Goal: Task Accomplishment & Management: Use online tool/utility

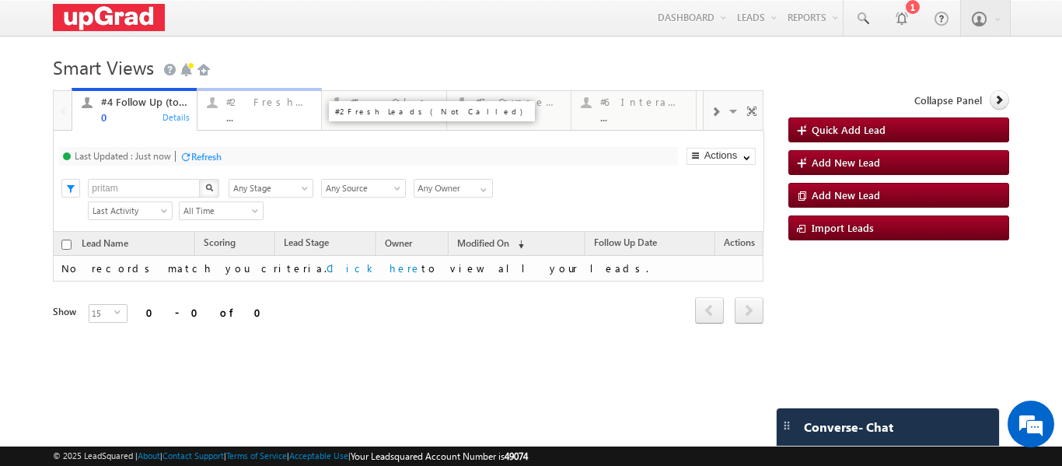
click at [244, 111] on div "#2 Fresh Leads (Not Called) ..." at bounding box center [269, 108] width 86 height 30
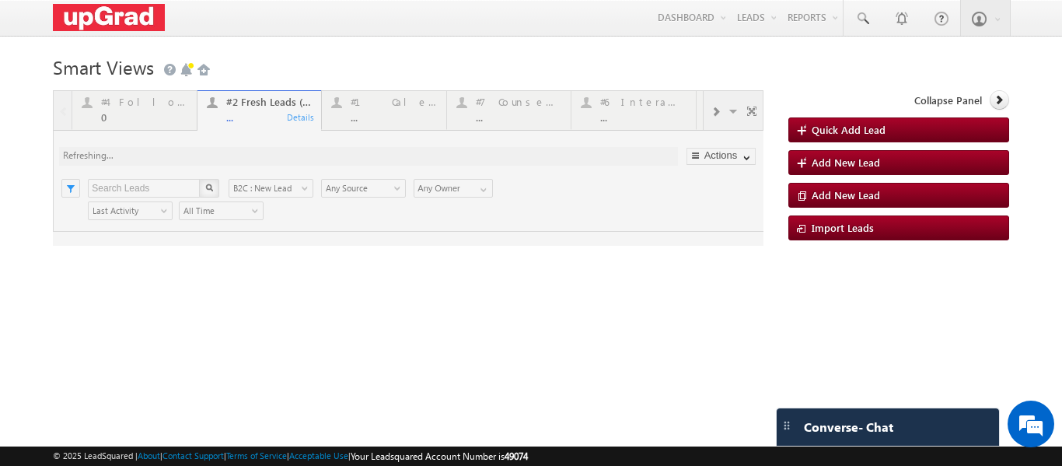
click at [249, 121] on div at bounding box center [408, 168] width 711 height 156
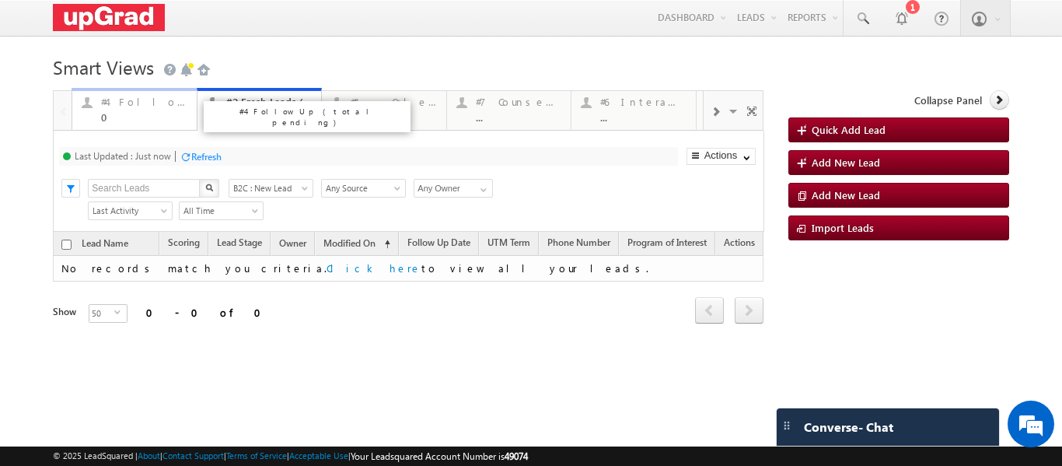
click at [154, 108] on div "#4 Follow Up (total pending)" at bounding box center [144, 102] width 86 height 12
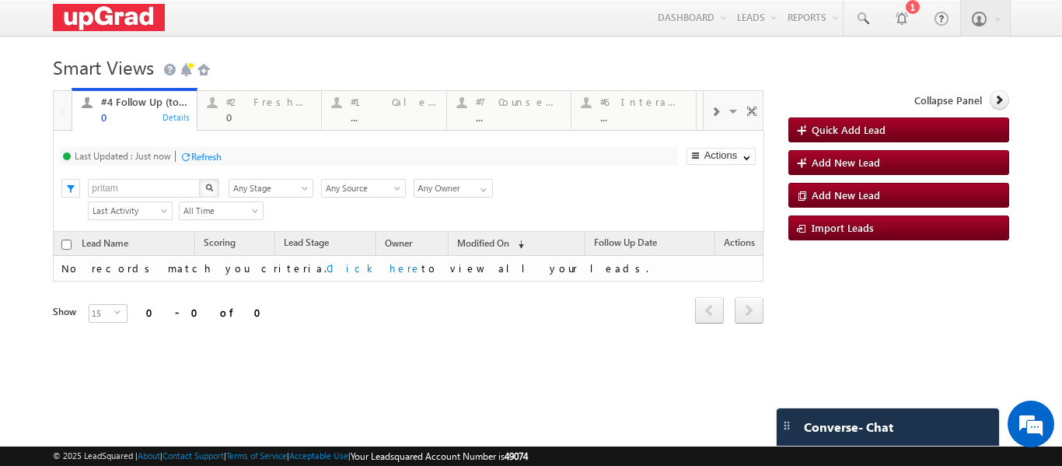
click at [250, 109] on p "#4 Follow Up (total pending)" at bounding box center [307, 117] width 194 height 22
click at [246, 109] on div "#2 Fresh Leads (Not Called) 0" at bounding box center [269, 108] width 86 height 30
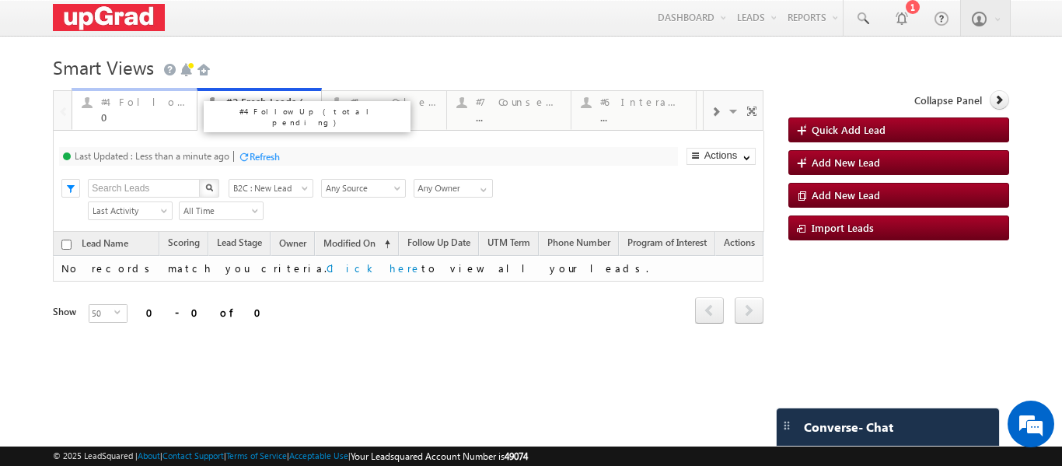
click at [159, 107] on div "#4 Follow Up (total pending)" at bounding box center [144, 102] width 86 height 12
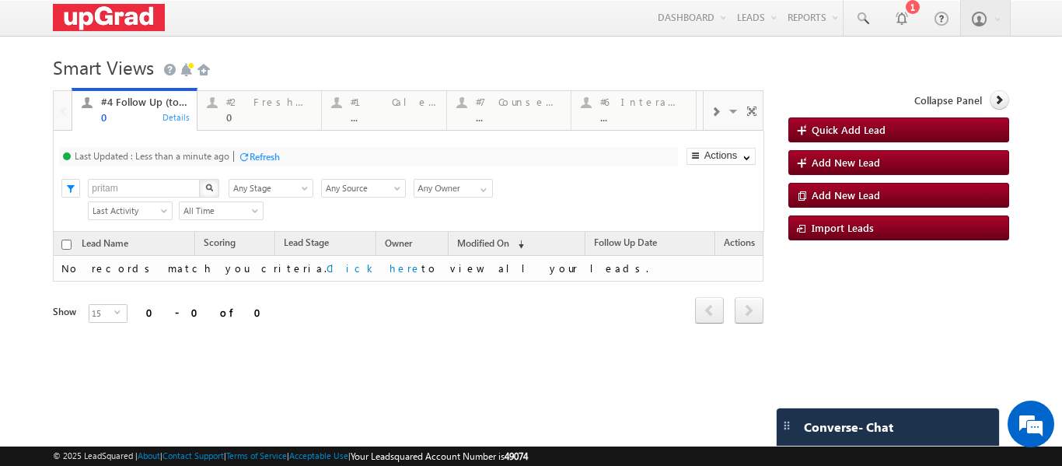
click at [245, 114] on p "#4 Follow Up (total pending)" at bounding box center [307, 117] width 194 height 22
click at [250, 115] on div "0" at bounding box center [269, 117] width 86 height 12
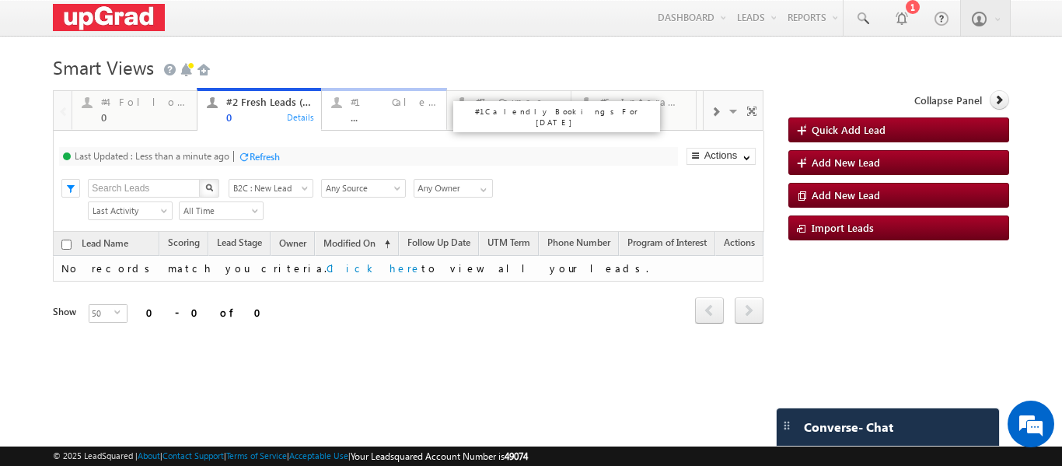
click at [397, 116] on div "..." at bounding box center [394, 117] width 86 height 12
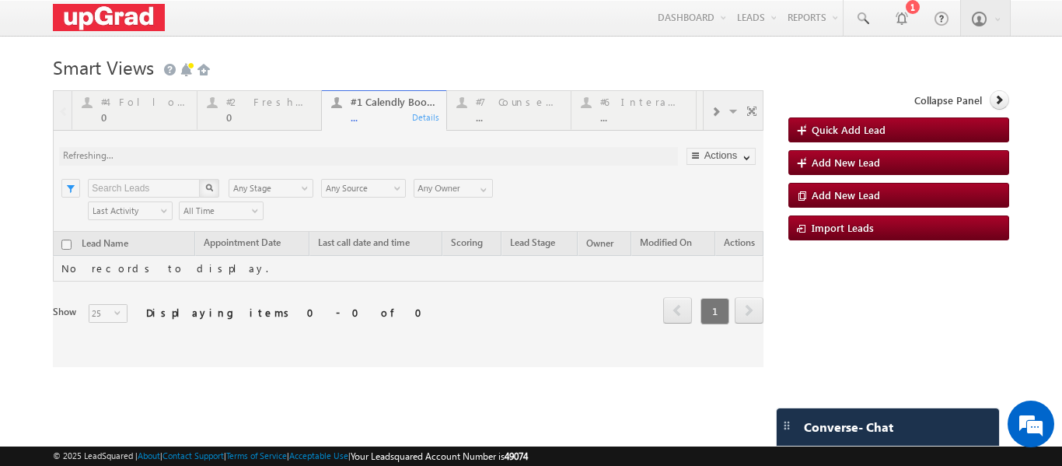
click at [253, 106] on div at bounding box center [408, 228] width 711 height 277
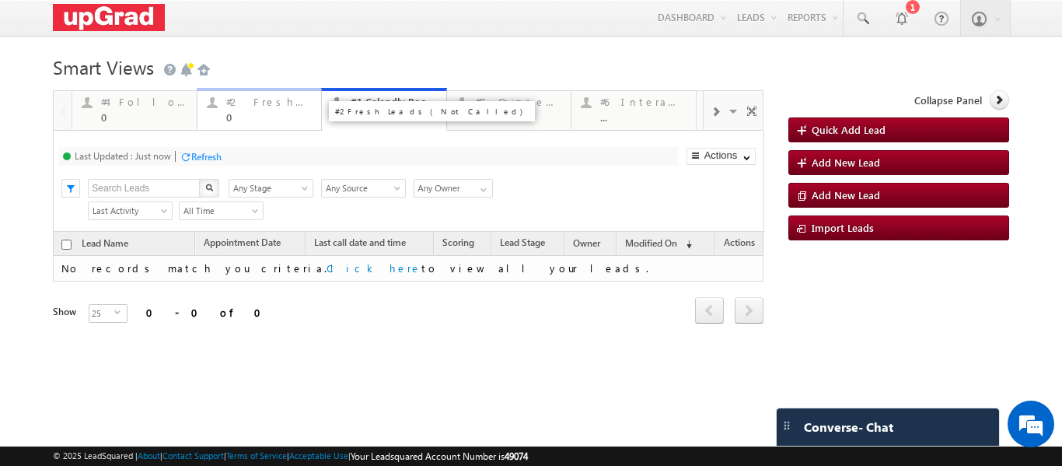
click at [261, 107] on div "#2 Fresh Leads (Not Called)" at bounding box center [269, 102] width 86 height 12
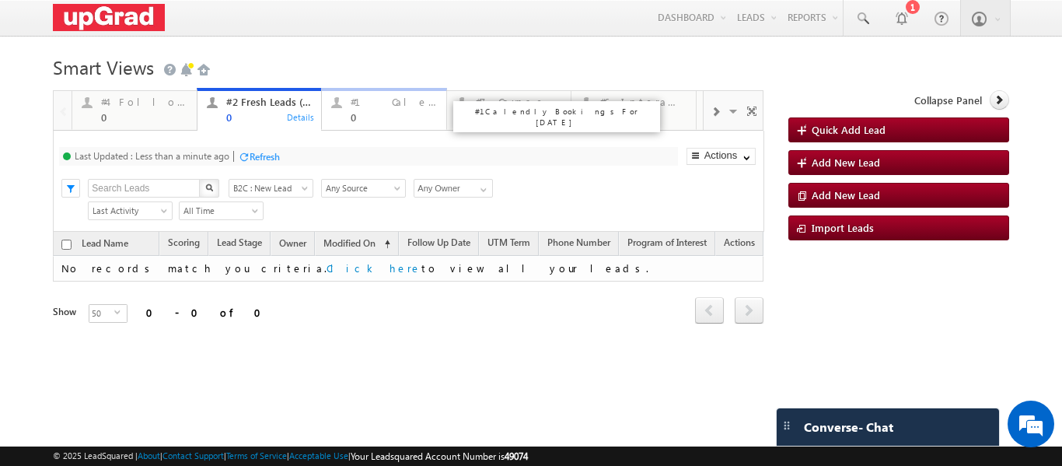
click at [397, 110] on div "#1 Calendly Bookings For Today 0" at bounding box center [394, 108] width 86 height 30
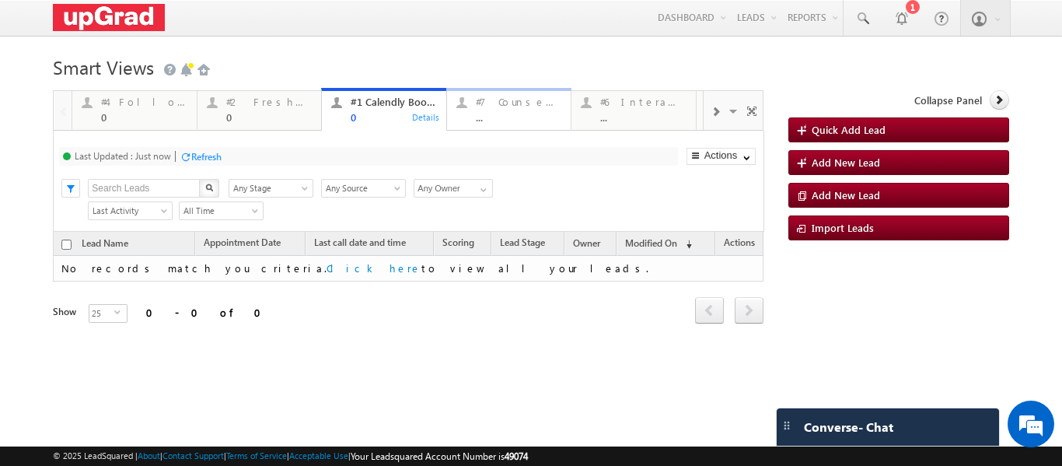
click at [490, 116] on div "..." at bounding box center [519, 117] width 86 height 12
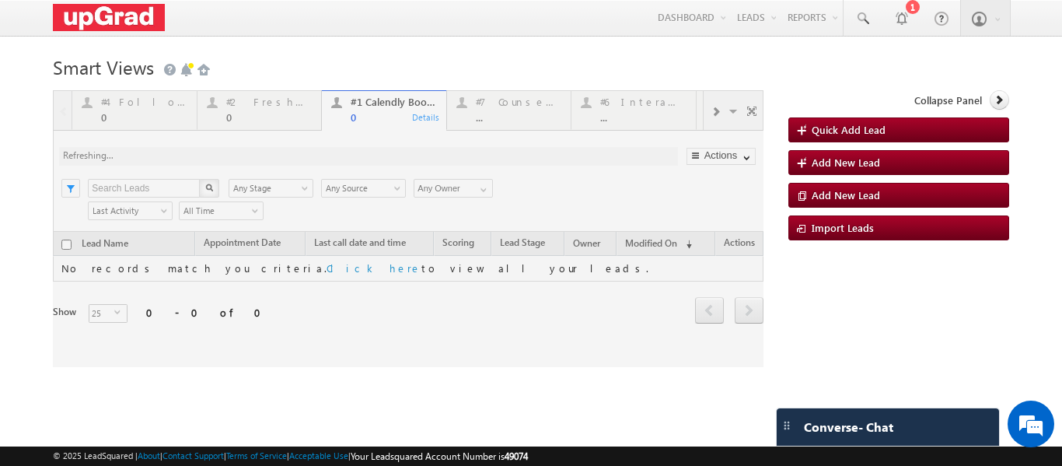
click at [502, 114] on div at bounding box center [408, 228] width 711 height 277
click at [499, 118] on div at bounding box center [408, 228] width 711 height 277
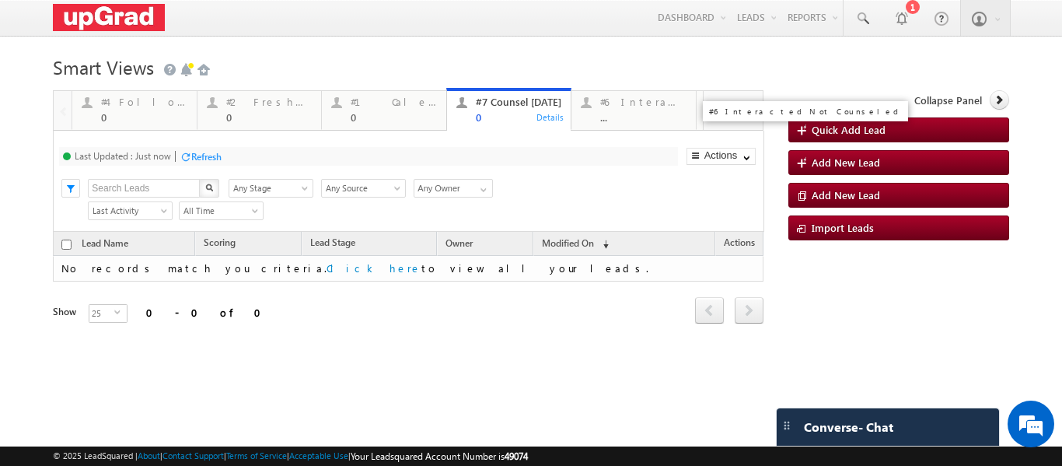
drag, startPoint x: 631, startPoint y: 117, endPoint x: 722, endPoint y: 112, distance: 90.4
click at [711, 114] on span at bounding box center [715, 112] width 9 height 12
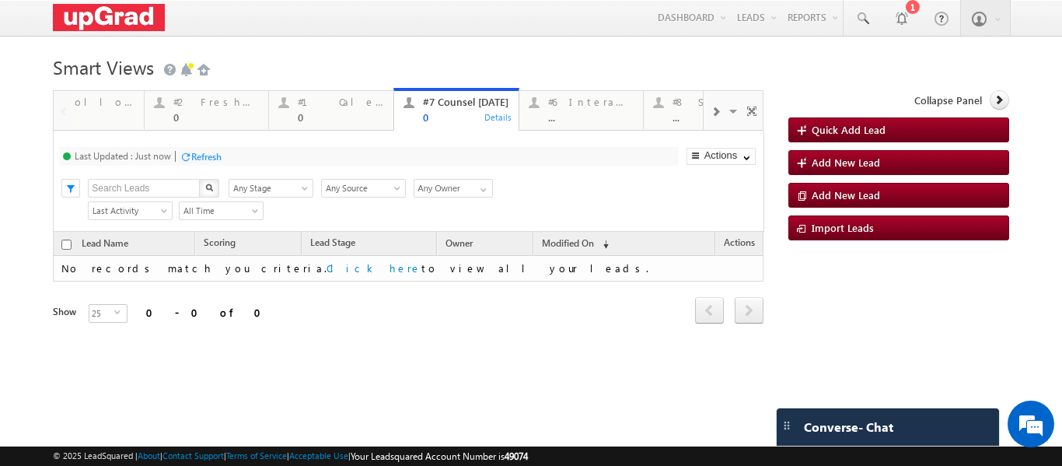
click at [711, 112] on span at bounding box center [715, 112] width 9 height 12
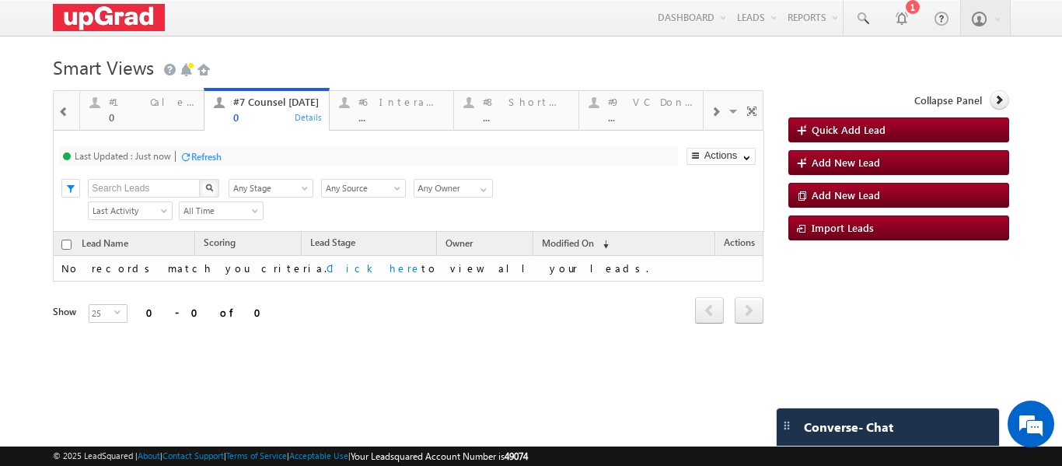
click at [711, 112] on span at bounding box center [715, 112] width 9 height 12
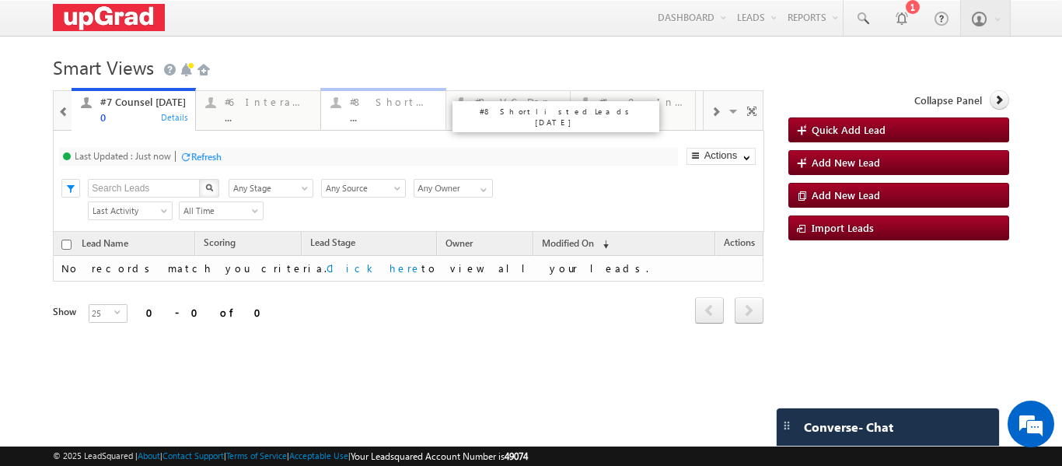
click at [387, 106] on div "#8 Shortlisted Leads Today" at bounding box center [393, 102] width 86 height 12
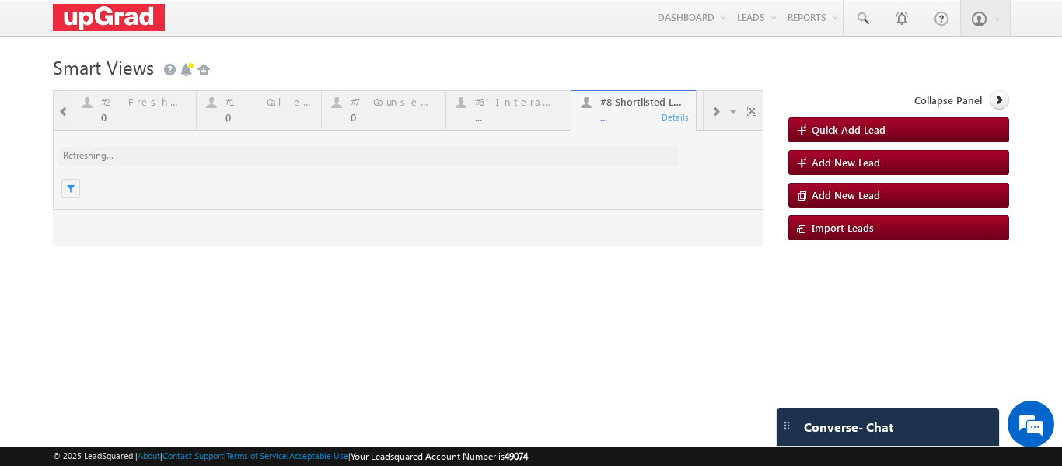
click at [601, 116] on div at bounding box center [408, 168] width 711 height 156
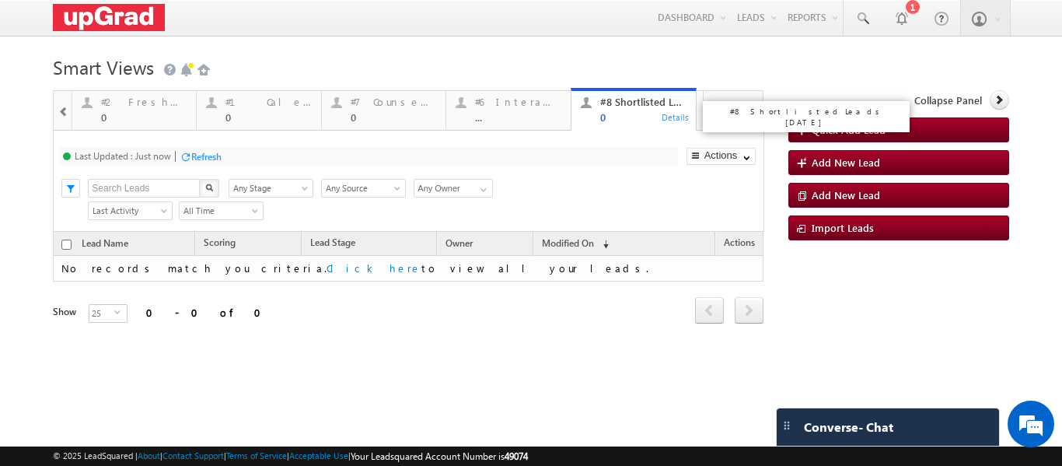
click at [624, 117] on div "0" at bounding box center [643, 117] width 86 height 12
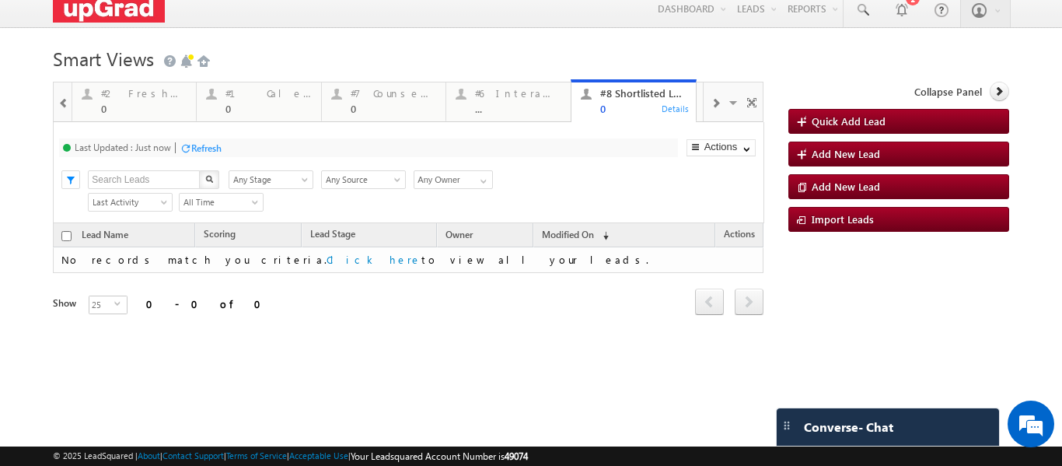
scroll to position [13, 0]
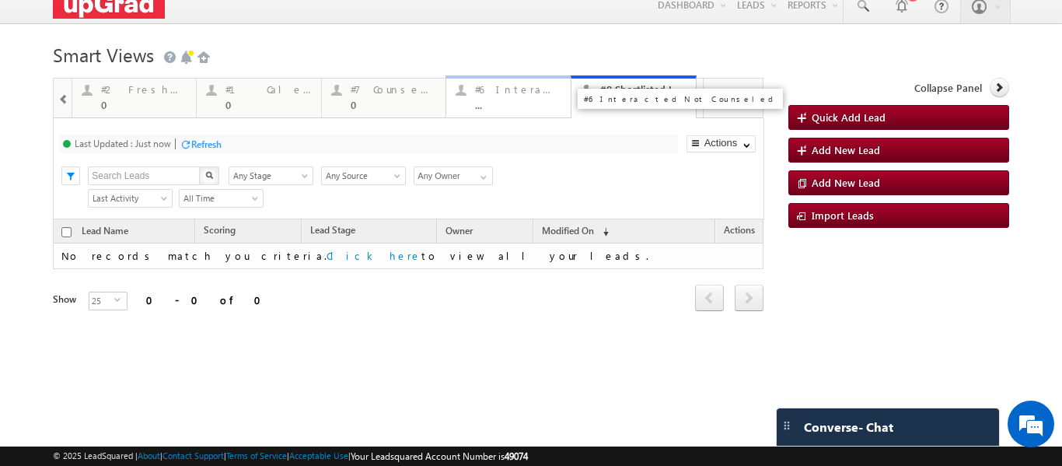
click at [481, 96] on div "#6 Interacted Not Counseled ..." at bounding box center [518, 95] width 86 height 30
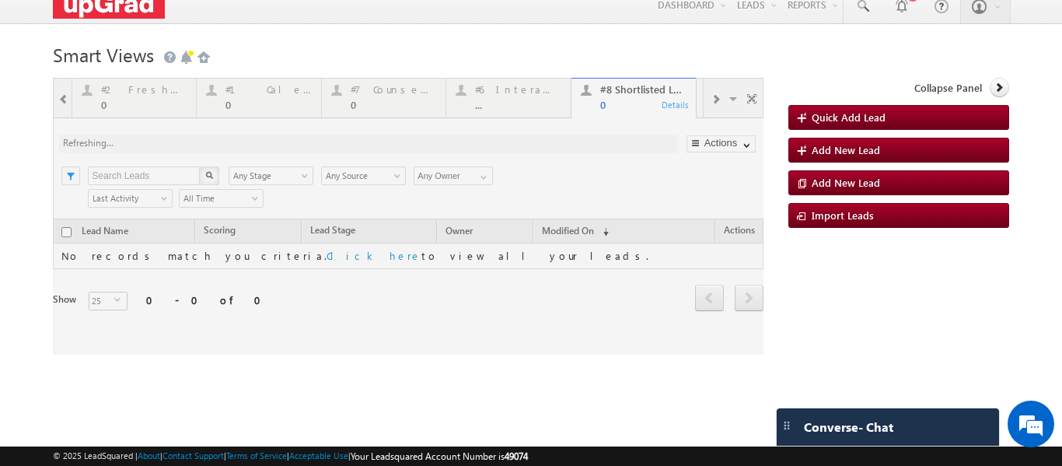
click at [373, 89] on div at bounding box center [408, 216] width 711 height 277
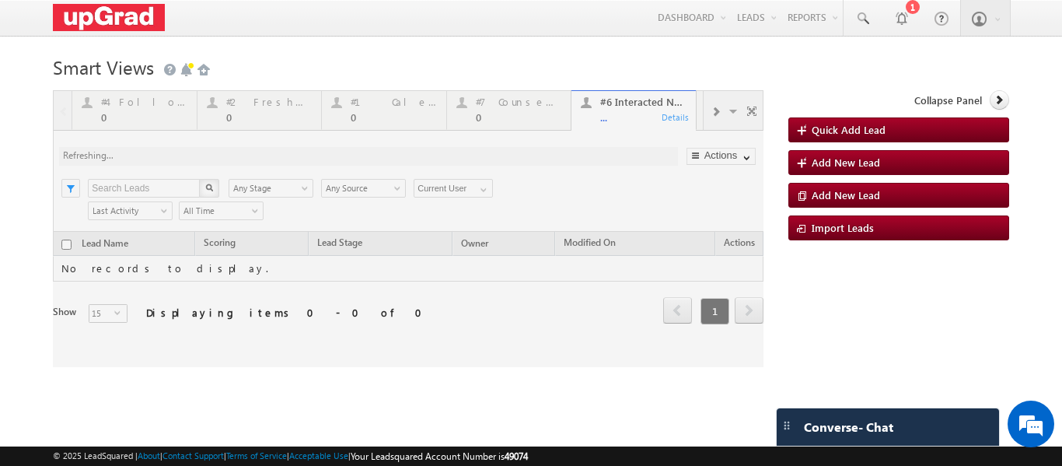
scroll to position [0, 0]
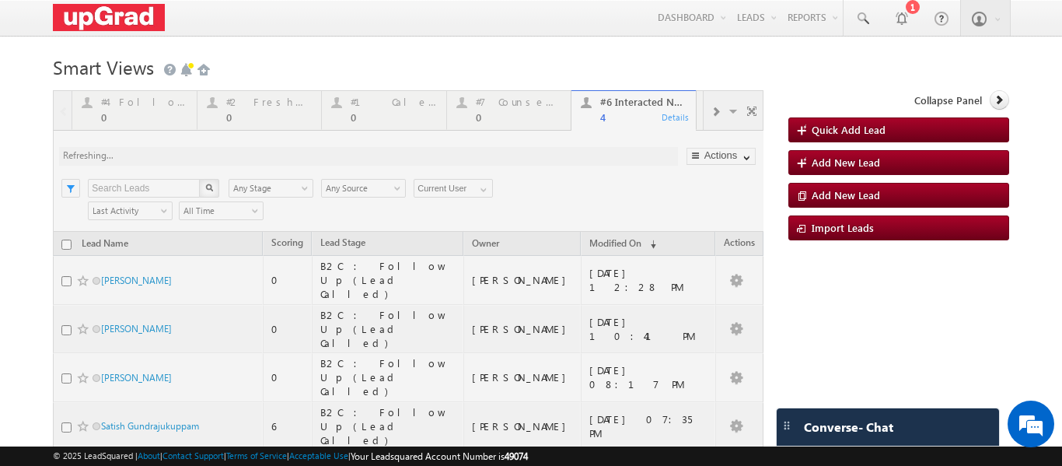
click at [270, 99] on div at bounding box center [408, 313] width 711 height 446
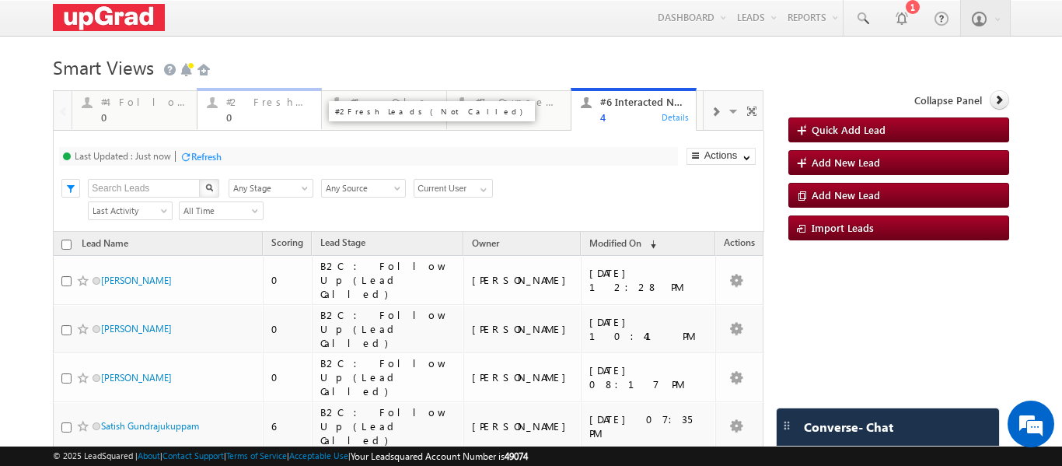
click at [250, 116] on div "0" at bounding box center [269, 117] width 86 height 12
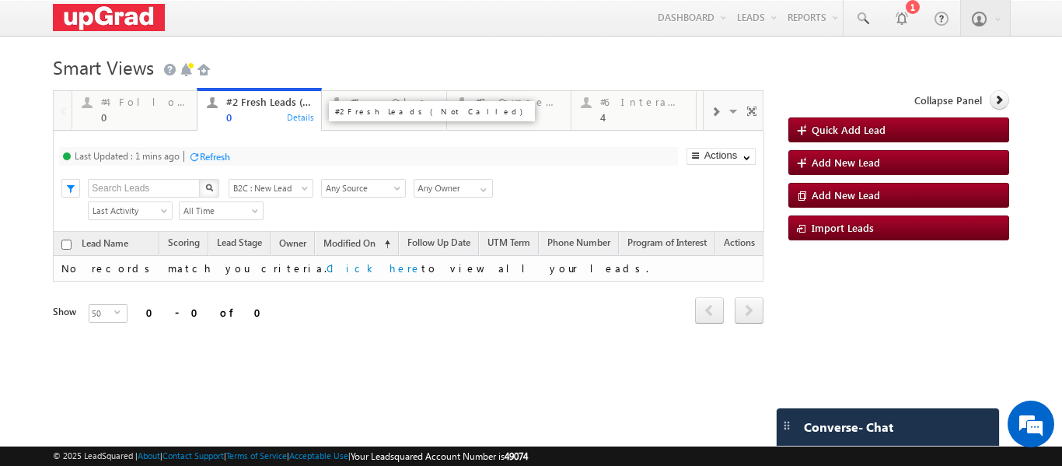
click at [254, 117] on div "0" at bounding box center [269, 117] width 86 height 12
click at [197, 159] on div at bounding box center [194, 157] width 12 height 12
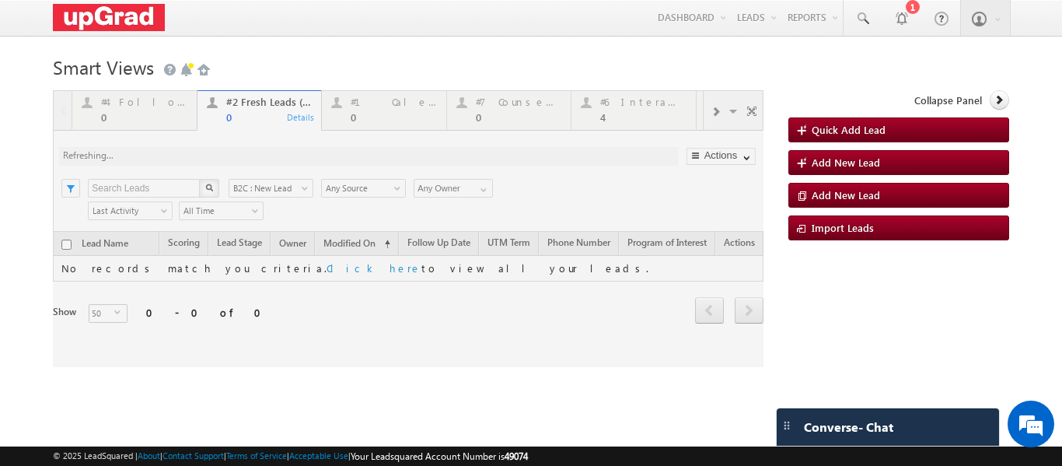
click at [233, 117] on div at bounding box center [408, 228] width 711 height 277
click at [233, 115] on div at bounding box center [408, 228] width 711 height 277
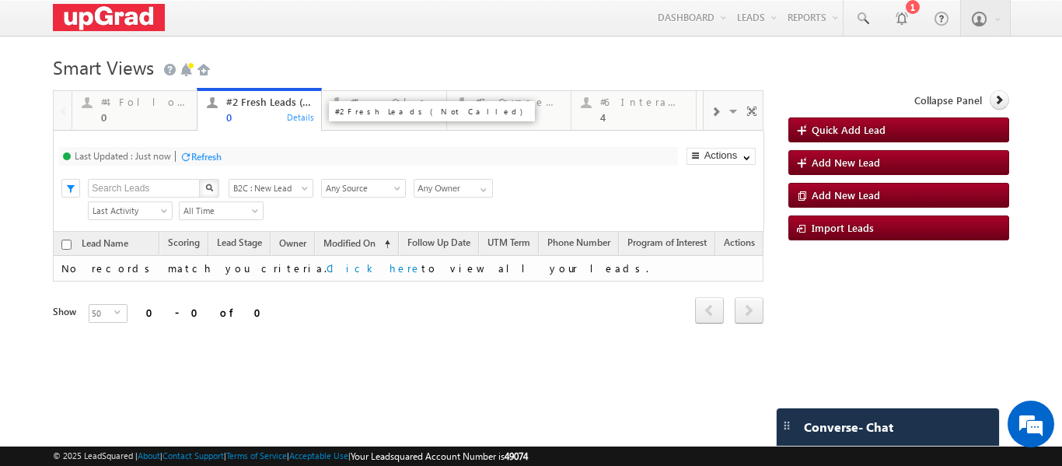
click at [237, 117] on div "0" at bounding box center [269, 117] width 86 height 12
click at [212, 153] on div "Refresh" at bounding box center [206, 157] width 30 height 12
click at [242, 114] on div "0" at bounding box center [269, 117] width 86 height 12
click at [248, 121] on div "0" at bounding box center [269, 117] width 86 height 12
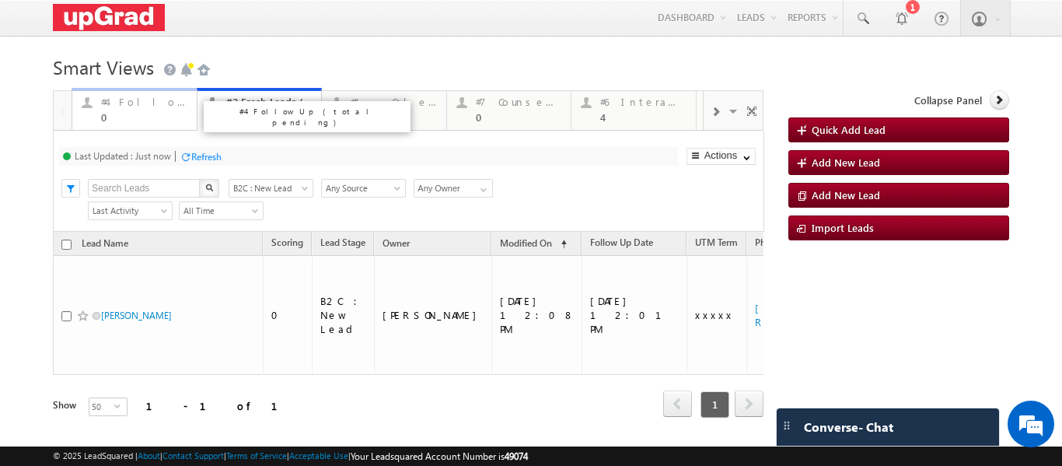
click at [140, 111] on div "#4 Follow Up (total pending) 0" at bounding box center [144, 108] width 86 height 30
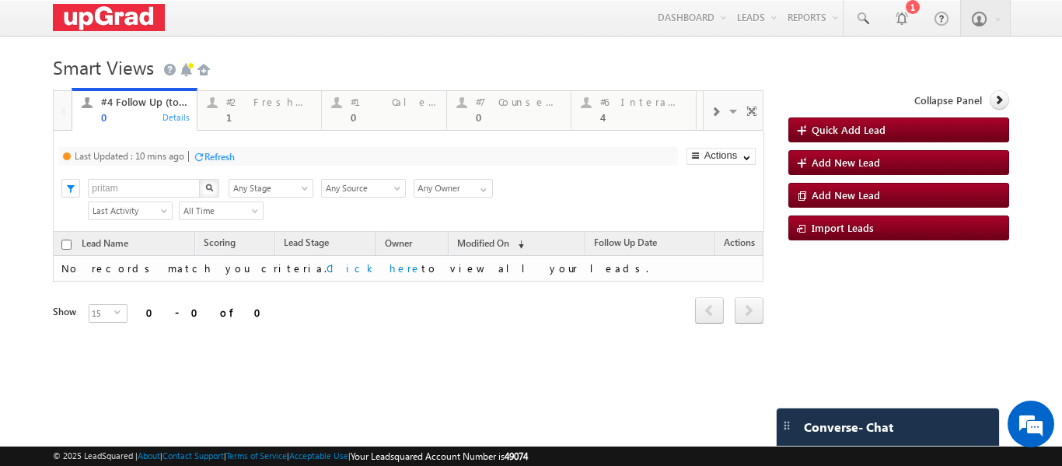
click at [240, 110] on p "#4 Follow Up (total pending)" at bounding box center [307, 117] width 194 height 22
click at [240, 109] on div "#2 Fresh Leads (Not Called) 1" at bounding box center [269, 108] width 86 height 30
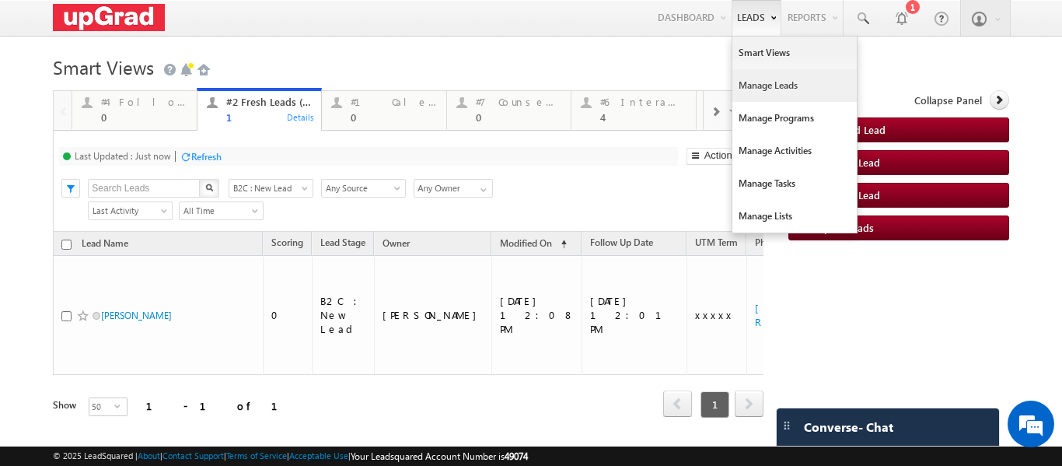
click at [774, 82] on link "Manage Leads" at bounding box center [795, 85] width 124 height 33
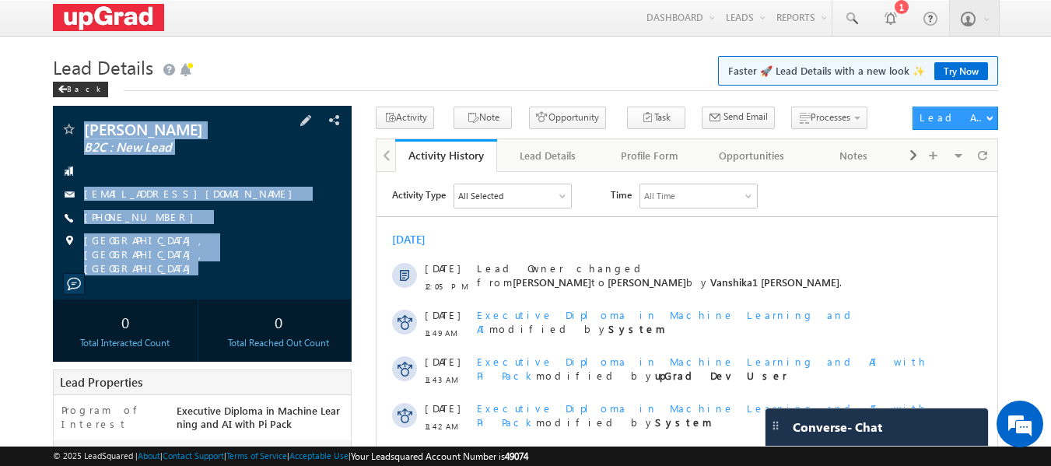
drag, startPoint x: 83, startPoint y: 114, endPoint x: 231, endPoint y: 264, distance: 211.2
click at [234, 268] on div "[PERSON_NAME] B2C : New Lead [EMAIL_ADDRESS][DOMAIN_NAME]" at bounding box center [202, 203] width 299 height 194
copy div "[PERSON_NAME] B2C : New Lead [EMAIL_ADDRESS][DOMAIN_NAME] [PHONE_NUMBER] [GEOGR…"
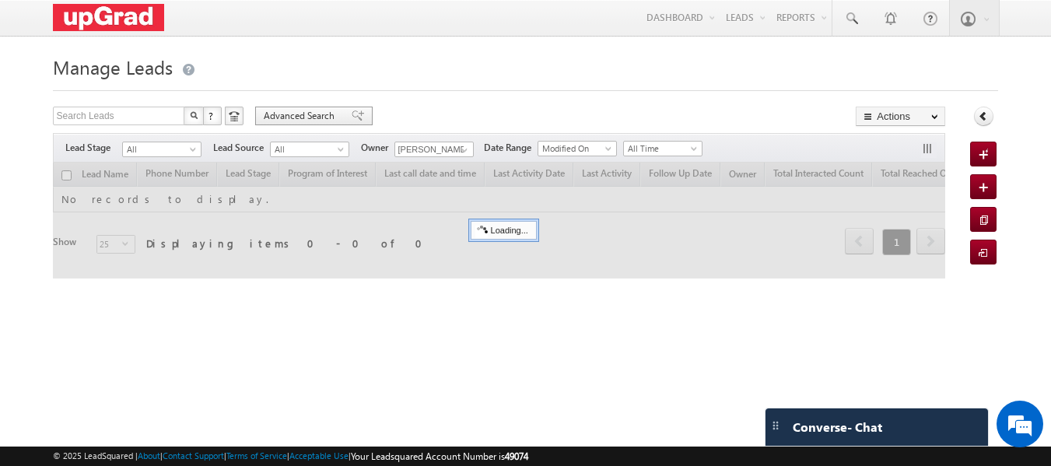
click at [300, 121] on span "Advanced Search" at bounding box center [301, 116] width 75 height 14
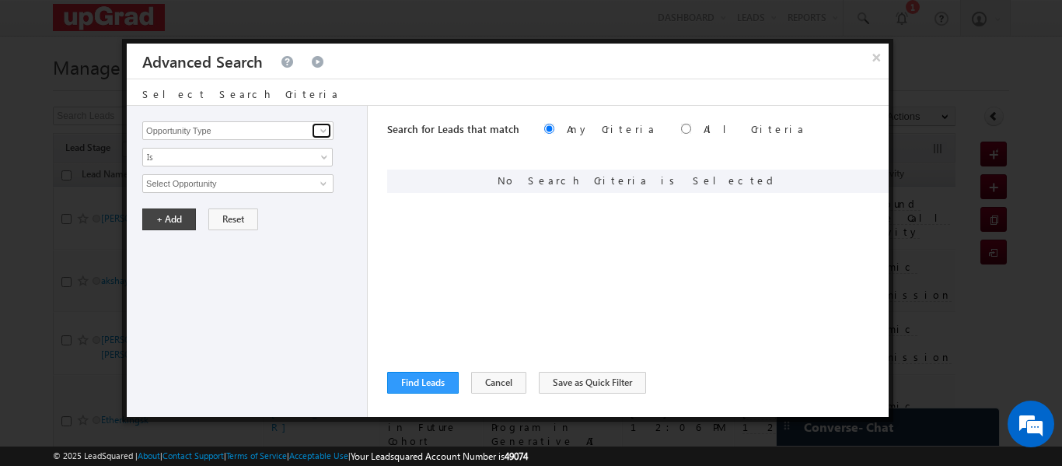
click at [320, 126] on span at bounding box center [323, 130] width 12 height 12
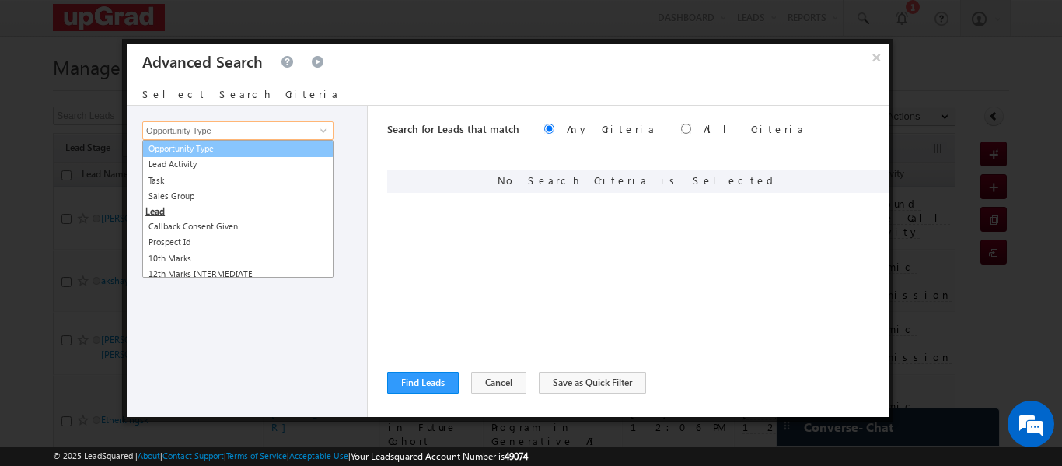
type input "k"
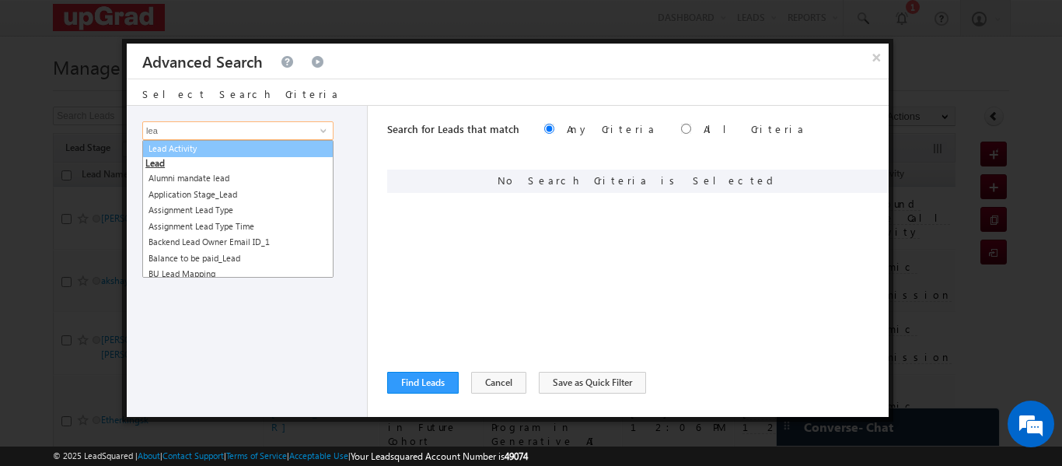
click at [156, 150] on link "Lead Activity" at bounding box center [237, 149] width 191 height 18
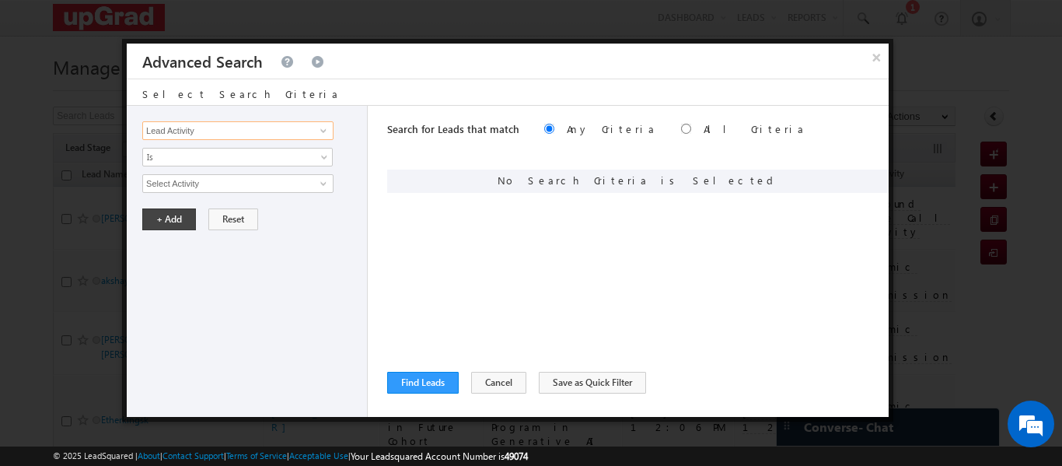
type input "Lead Activity"
click at [320, 187] on span at bounding box center [323, 183] width 12 height 12
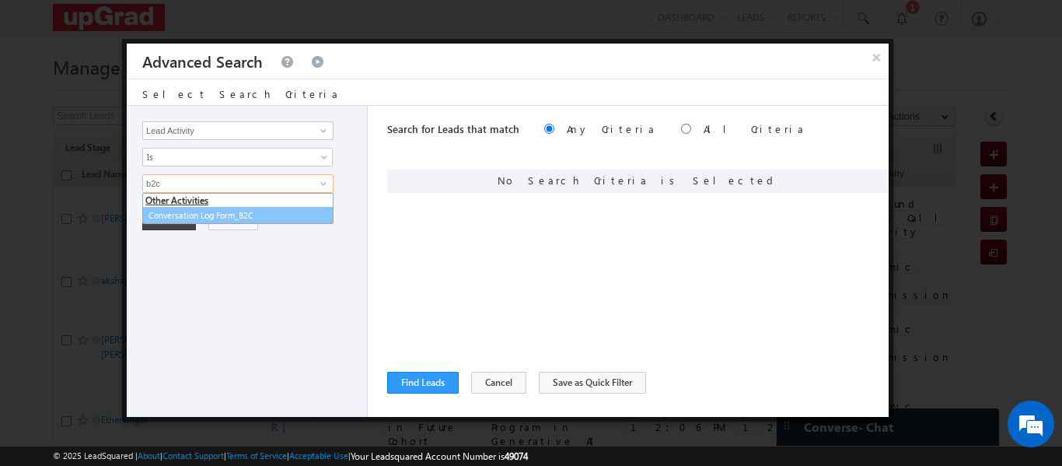
click at [231, 211] on link "Conversation Log Form_B2C" at bounding box center [237, 216] width 191 height 18
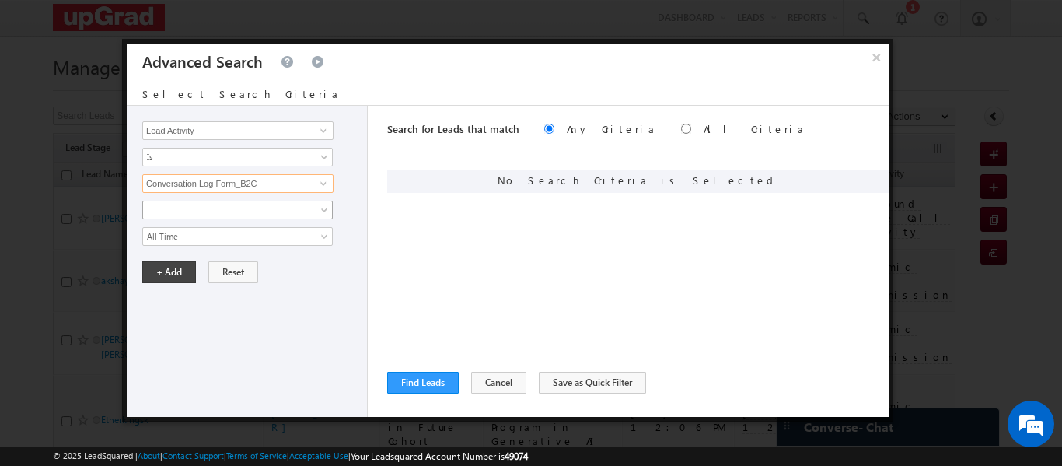
type input "Conversation Log Form_B2C"
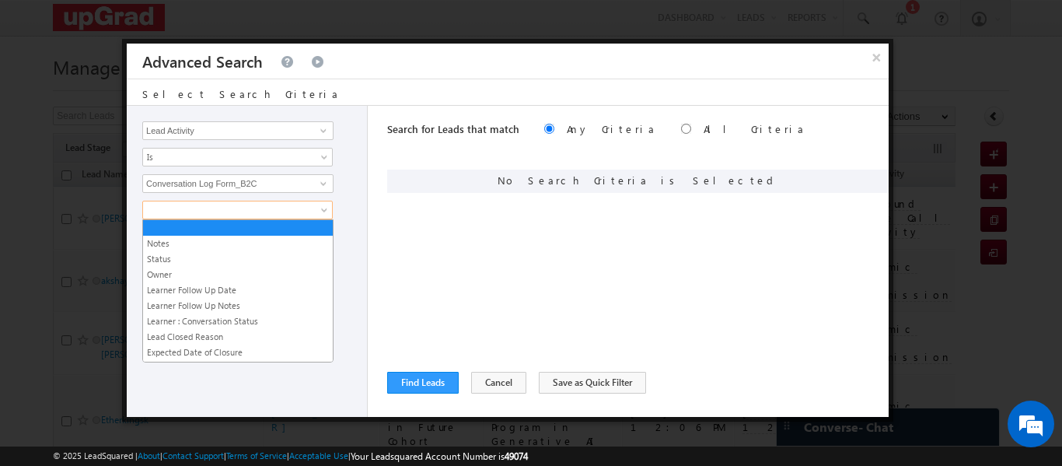
click at [271, 212] on span at bounding box center [227, 210] width 169 height 14
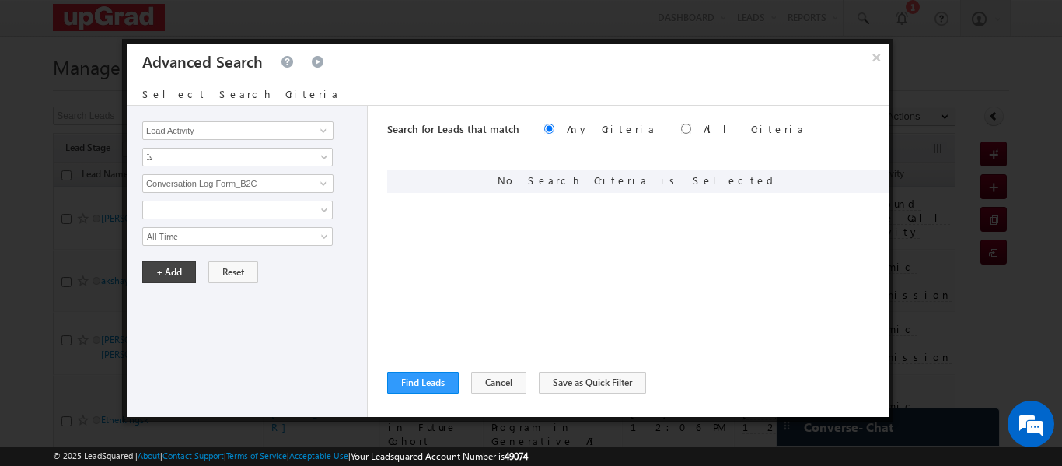
click at [354, 202] on div "Notes Status Owner Learner Follow Up Date Learner Follow Up Notes Learner : Con…" at bounding box center [250, 223] width 217 height 45
click at [309, 215] on span at bounding box center [227, 210] width 169 height 14
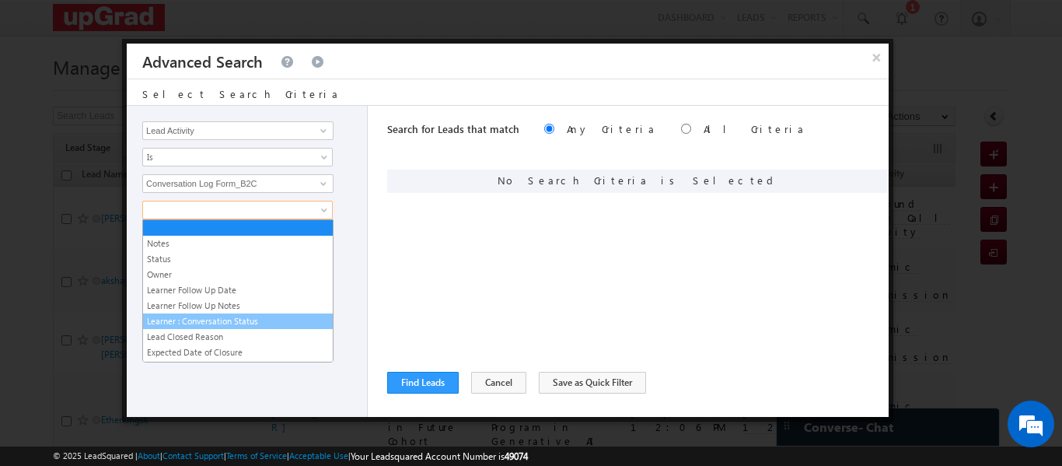
click at [232, 321] on link "Learner : Conversation Status" at bounding box center [238, 321] width 190 height 14
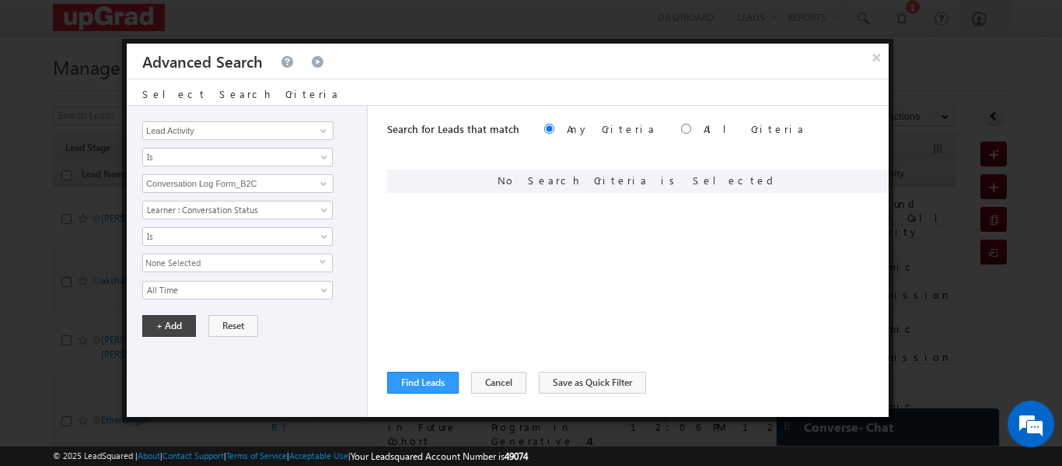
click at [296, 254] on span "None Selected" at bounding box center [231, 262] width 177 height 17
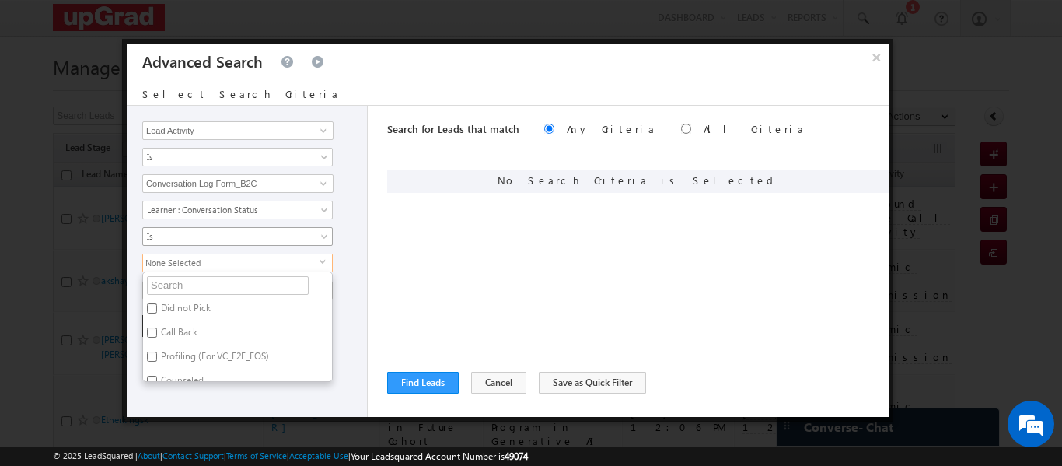
click at [207, 228] on link "Is" at bounding box center [237, 236] width 191 height 19
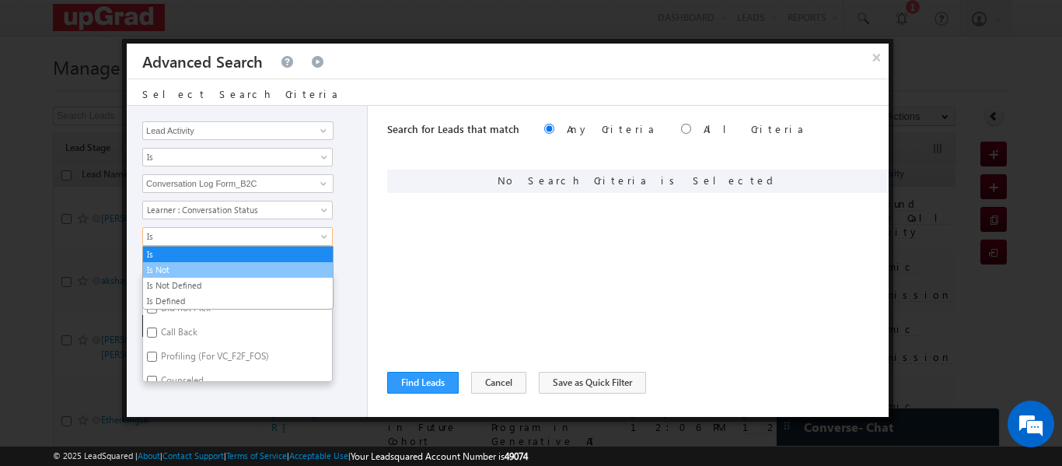
click at [196, 267] on link "Is Not" at bounding box center [238, 270] width 190 height 14
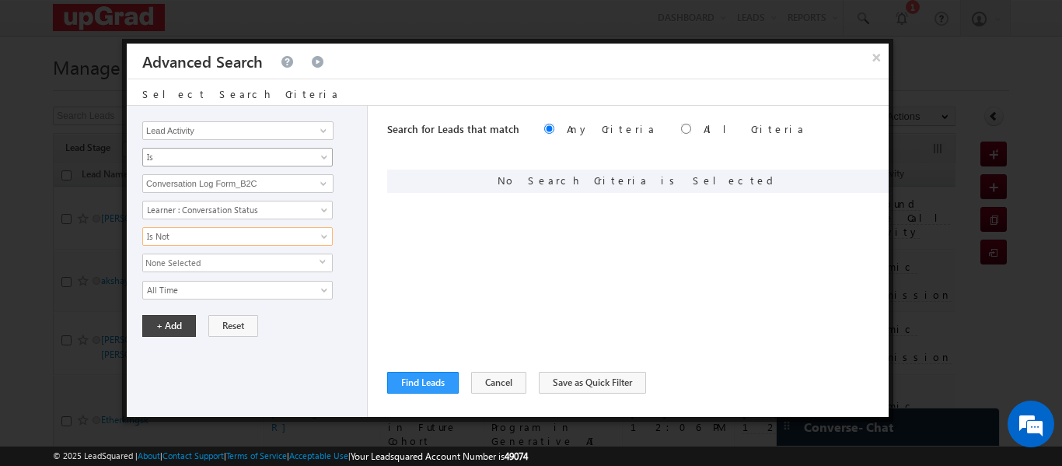
click at [324, 154] on span at bounding box center [326, 160] width 12 height 12
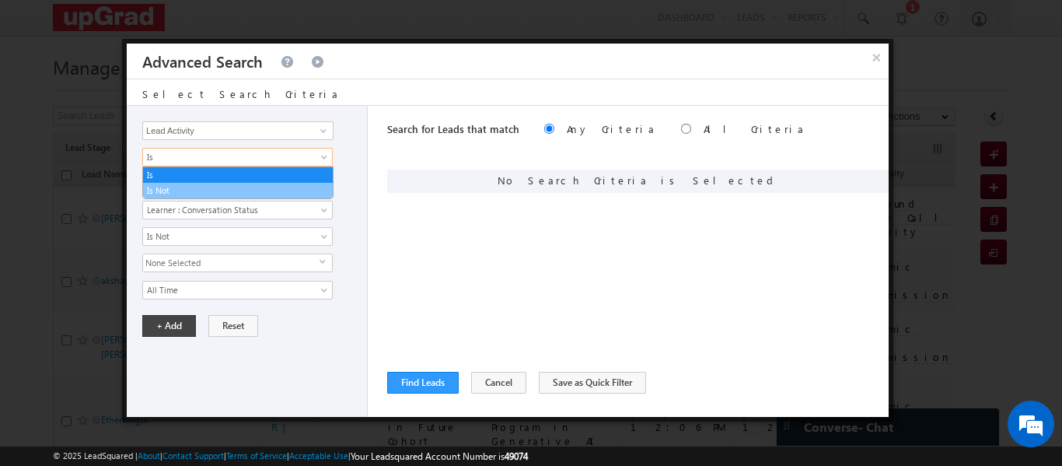
click at [194, 189] on link "Is Not" at bounding box center [238, 191] width 190 height 14
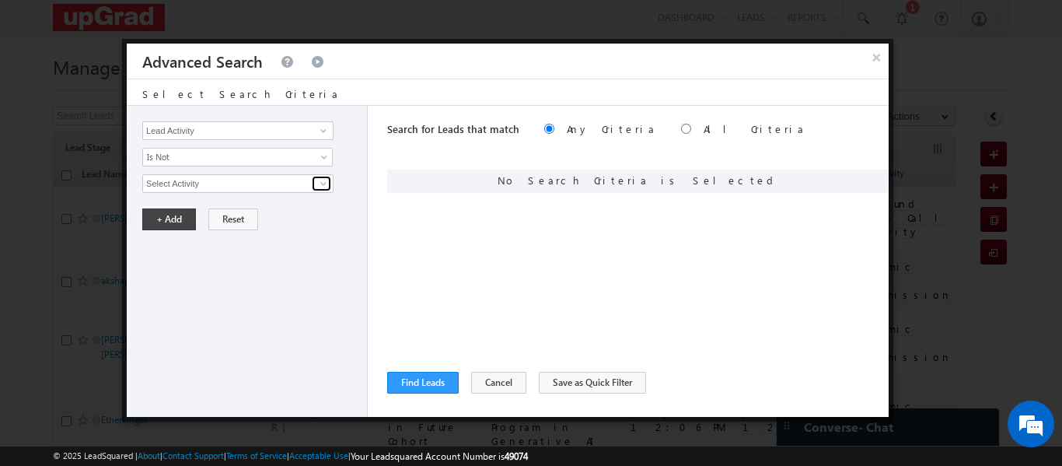
click at [313, 182] on link at bounding box center [321, 184] width 19 height 16
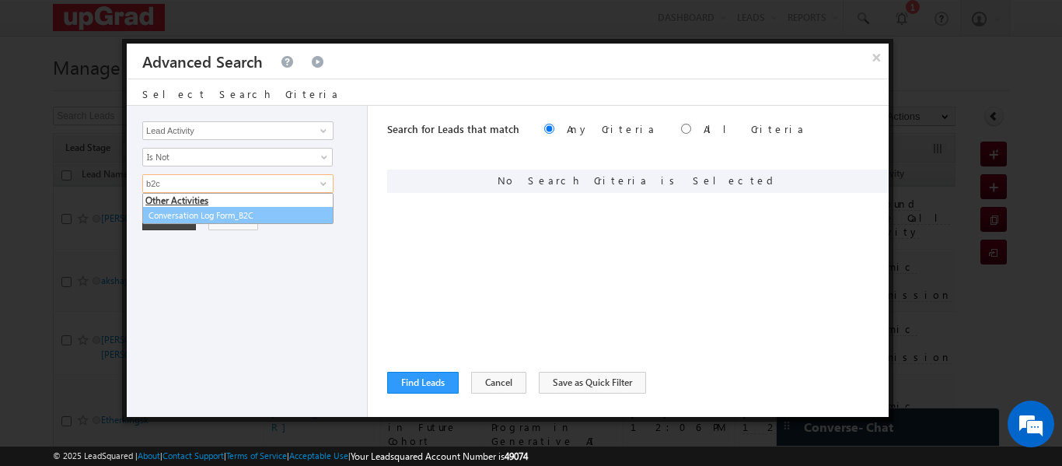
click at [219, 219] on link "Conversation Log Form_B2C" at bounding box center [237, 216] width 191 height 18
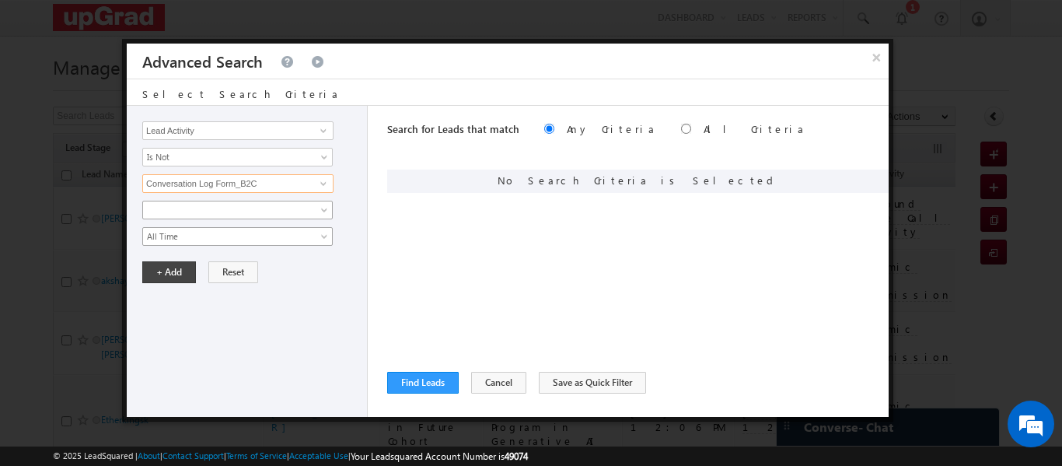
type input "Conversation Log Form_B2C"
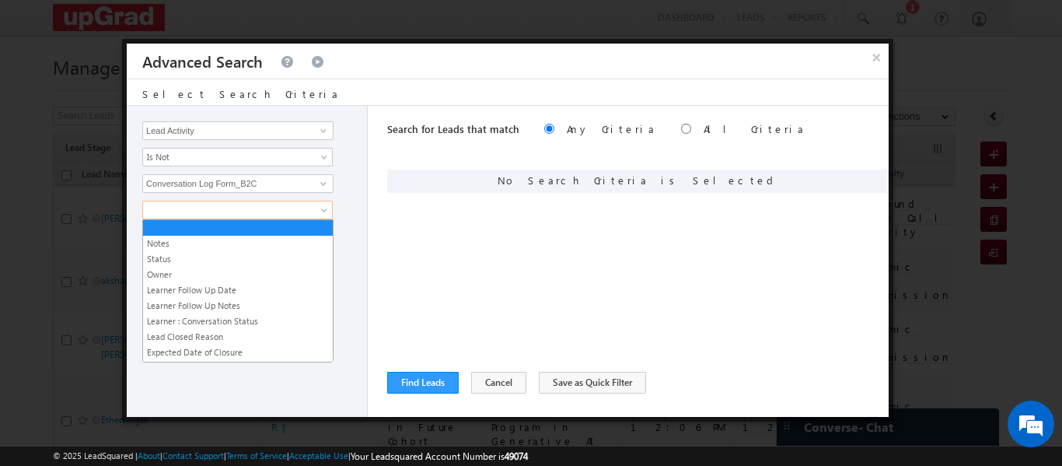
click at [245, 213] on span at bounding box center [227, 210] width 169 height 14
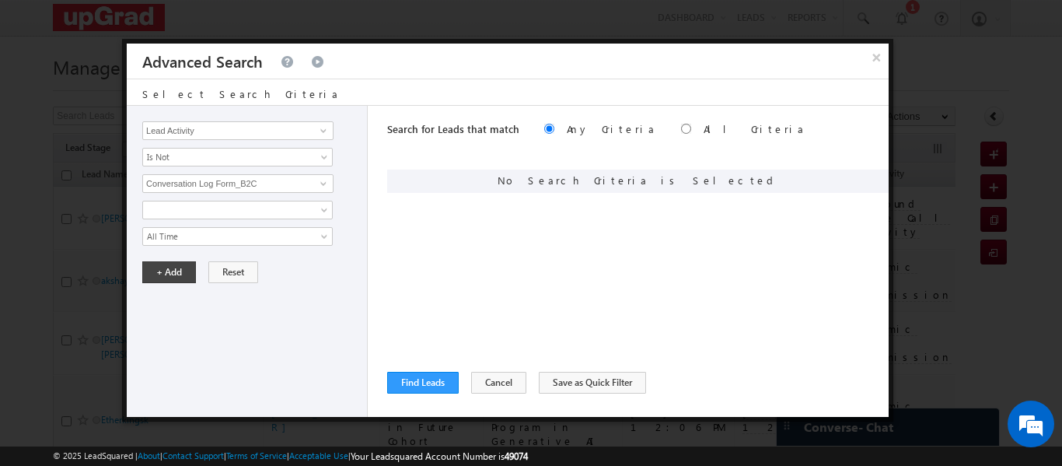
click at [127, 184] on div "Opportunity Type Lead Activity Task Sales Group Callback Consent Given Prospect…" at bounding box center [247, 261] width 241 height 311
click at [301, 209] on span at bounding box center [227, 210] width 169 height 14
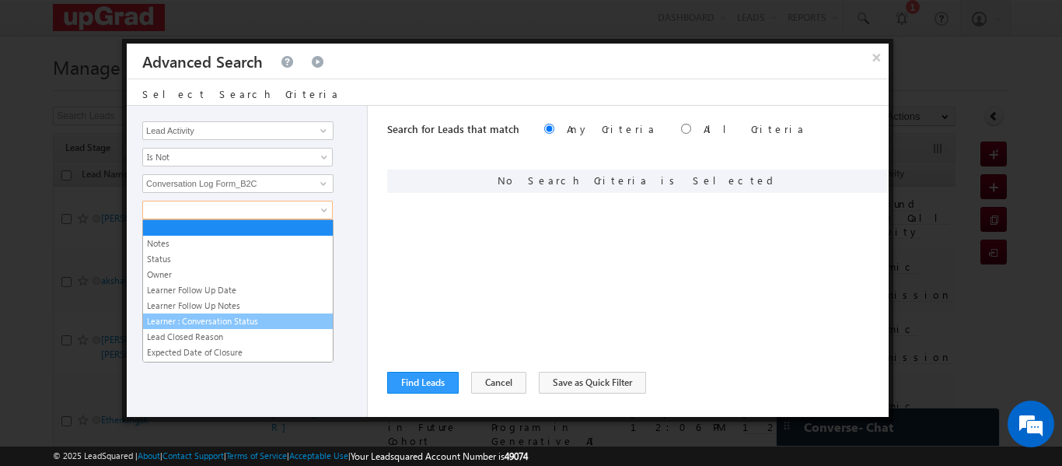
click at [250, 318] on link "Learner : Conversation Status" at bounding box center [238, 321] width 190 height 14
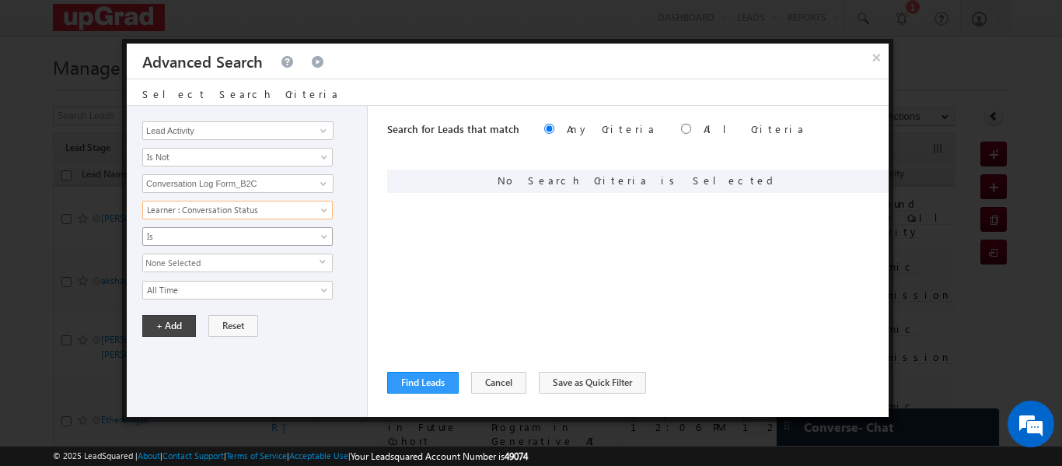
click at [255, 236] on span "Is" at bounding box center [227, 236] width 169 height 14
click at [195, 253] on link "Is" at bounding box center [238, 254] width 190 height 14
click at [252, 268] on span "None Selected" at bounding box center [231, 262] width 177 height 17
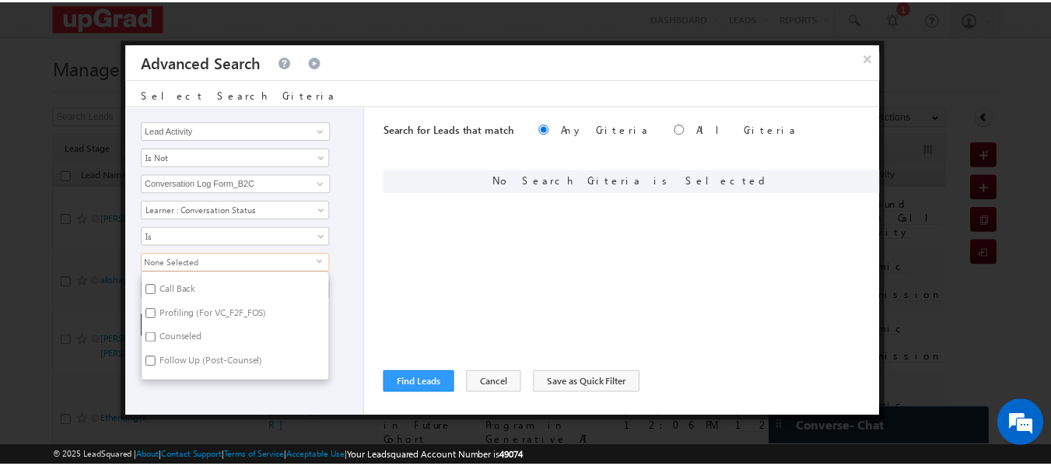
scroll to position [78, 0]
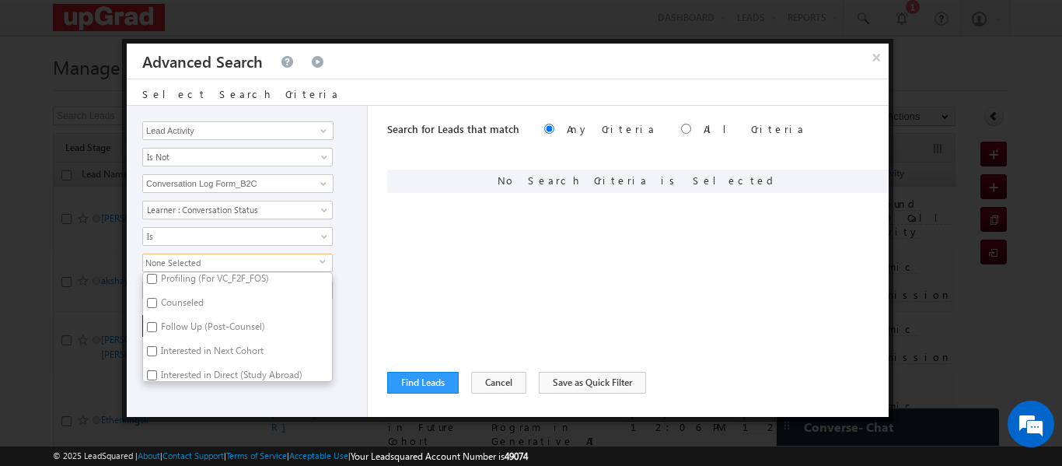
click at [152, 299] on input "Counseled" at bounding box center [152, 303] width 10 height 10
checkbox input "true"
click at [419, 255] on div "Search for Leads that match Any Criteria All Criteria Note that the current tri…" at bounding box center [638, 261] width 502 height 311
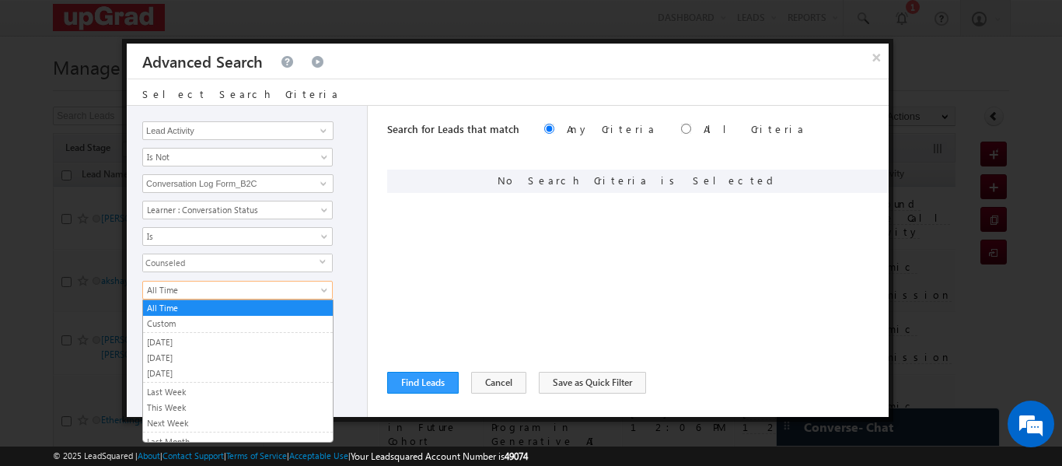
click at [329, 289] on span at bounding box center [326, 293] width 12 height 12
click at [188, 320] on link "Custom" at bounding box center [238, 324] width 190 height 14
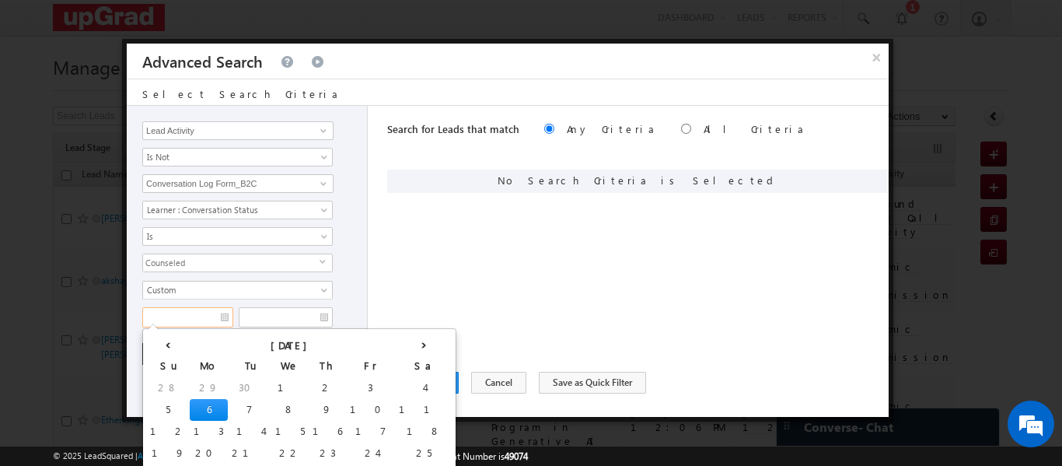
click at [222, 318] on input "text" at bounding box center [187, 317] width 91 height 20
click at [159, 347] on th "‹" at bounding box center [168, 343] width 44 height 23
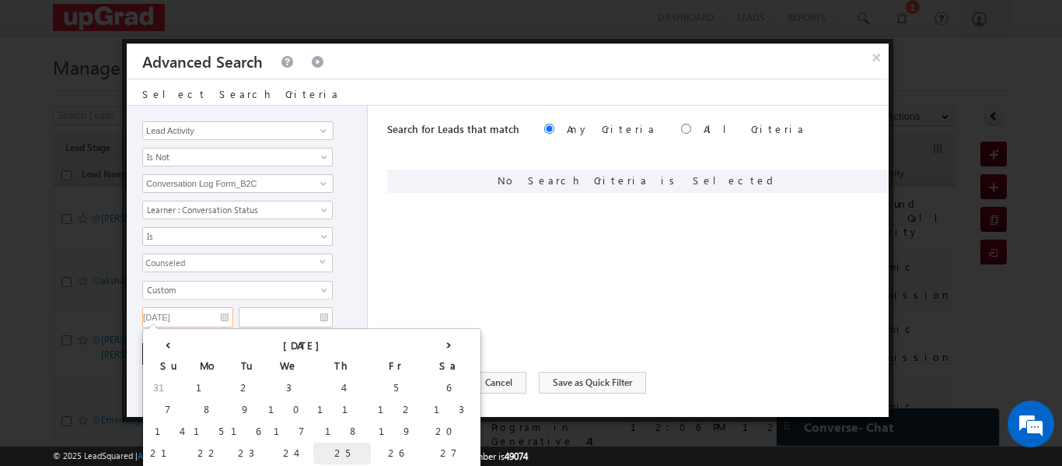
click at [313, 446] on td "25" at bounding box center [342, 454] width 58 height 22
type input "09/25/2025"
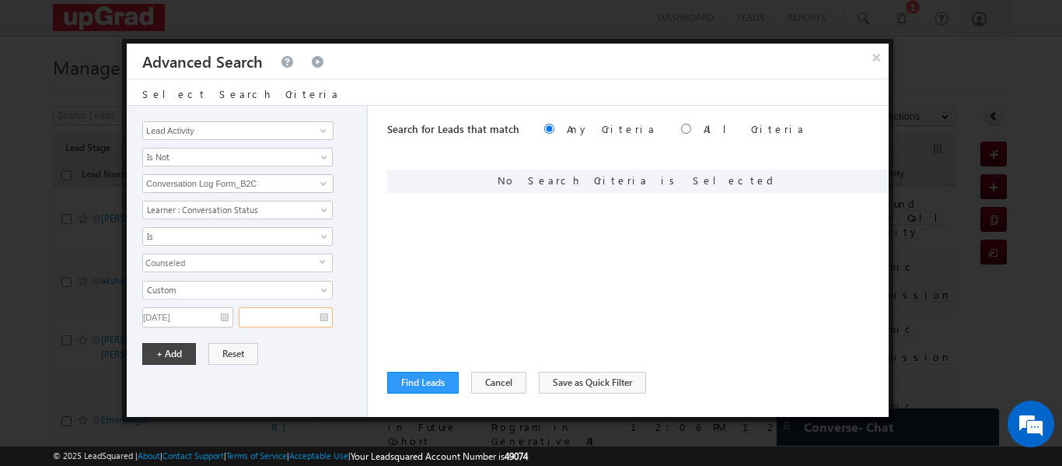
click at [327, 319] on input "text" at bounding box center [286, 317] width 94 height 20
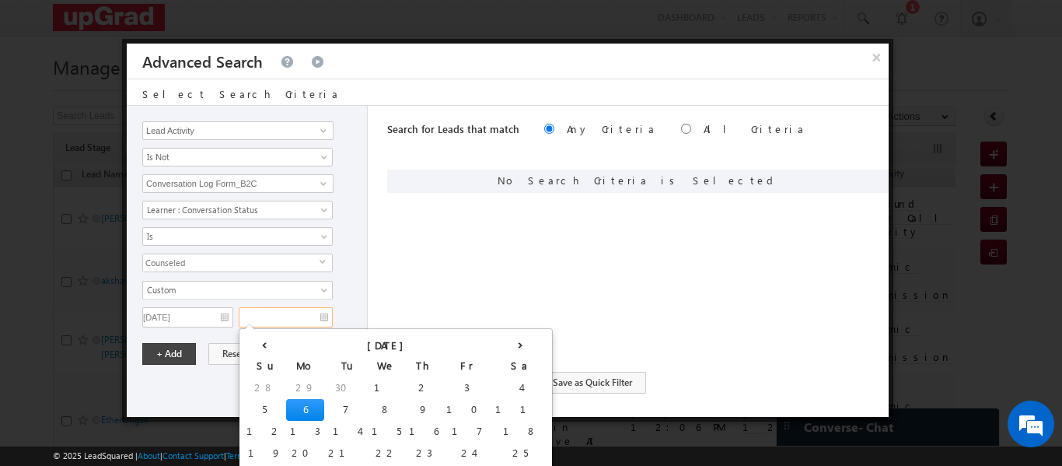
click at [286, 403] on td "6" at bounding box center [305, 410] width 38 height 22
type input "10/06/2025"
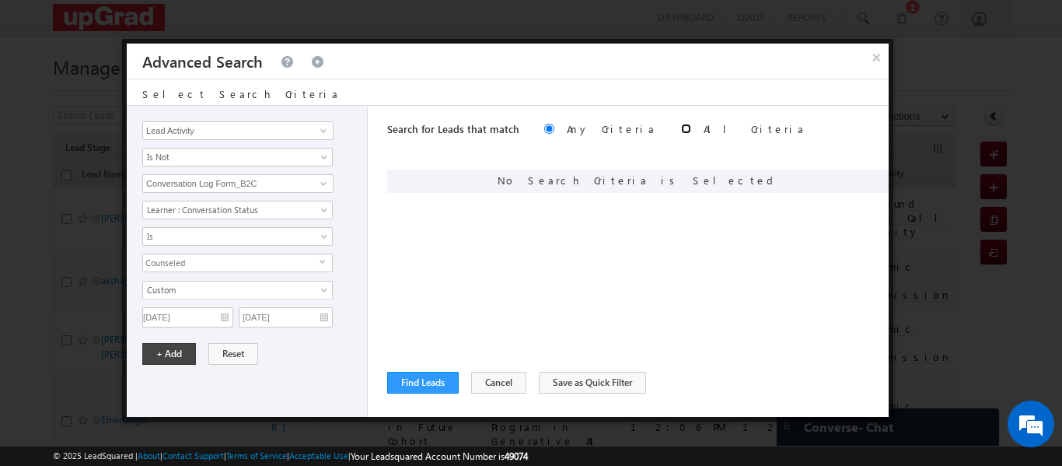
click at [681, 128] on input "radio" at bounding box center [686, 129] width 10 height 10
radio input "true"
click at [159, 349] on button "+ Add" at bounding box center [169, 354] width 54 height 22
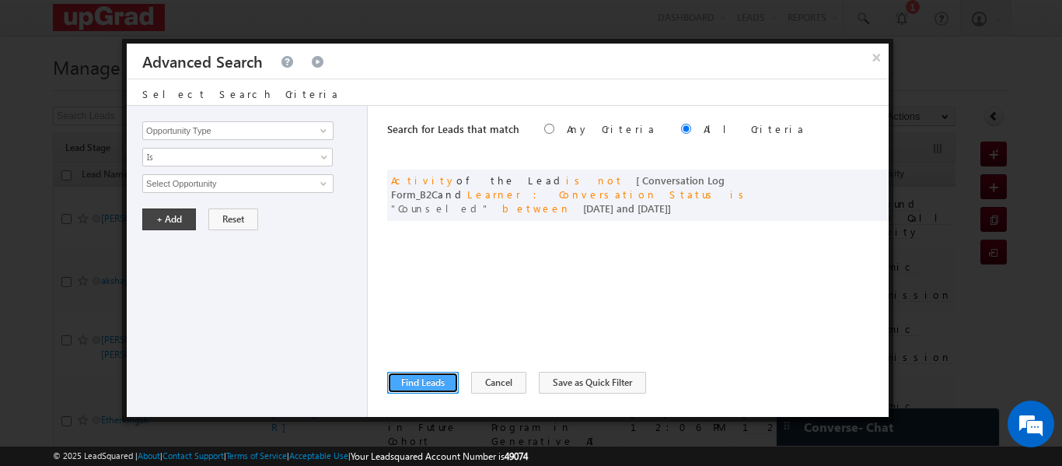
click at [415, 380] on button "Find Leads" at bounding box center [423, 383] width 72 height 22
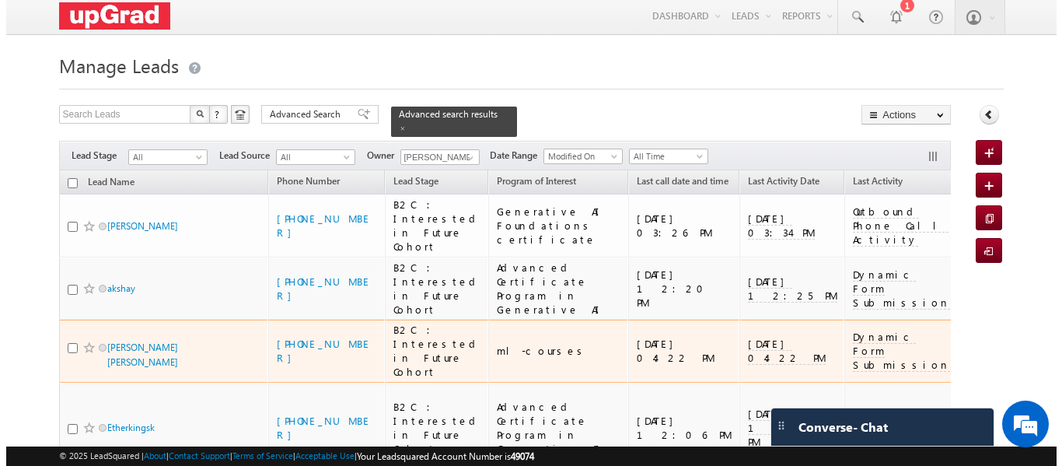
scroll to position [0, 0]
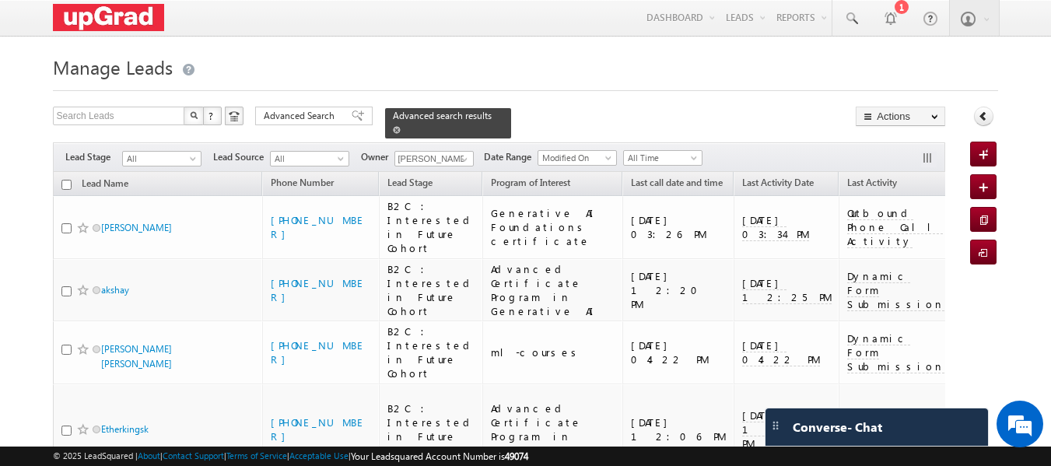
click at [401, 110] on span "Advanced search results" at bounding box center [442, 116] width 99 height 12
click at [325, 112] on span "Advanced Search" at bounding box center [301, 116] width 75 height 14
